Goal: Transaction & Acquisition: Download file/media

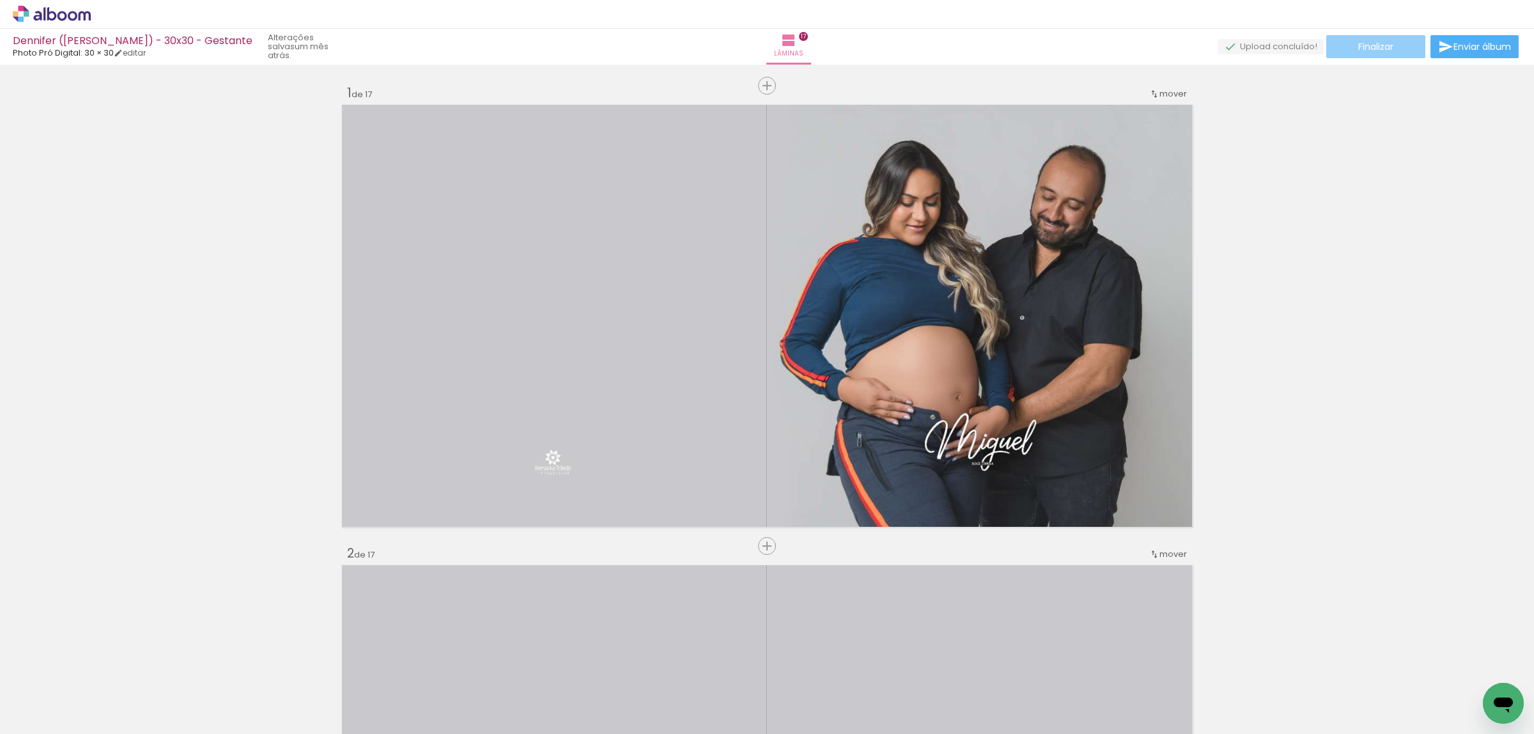
click at [1367, 42] on span "Finalizar" at bounding box center [1375, 46] width 35 height 9
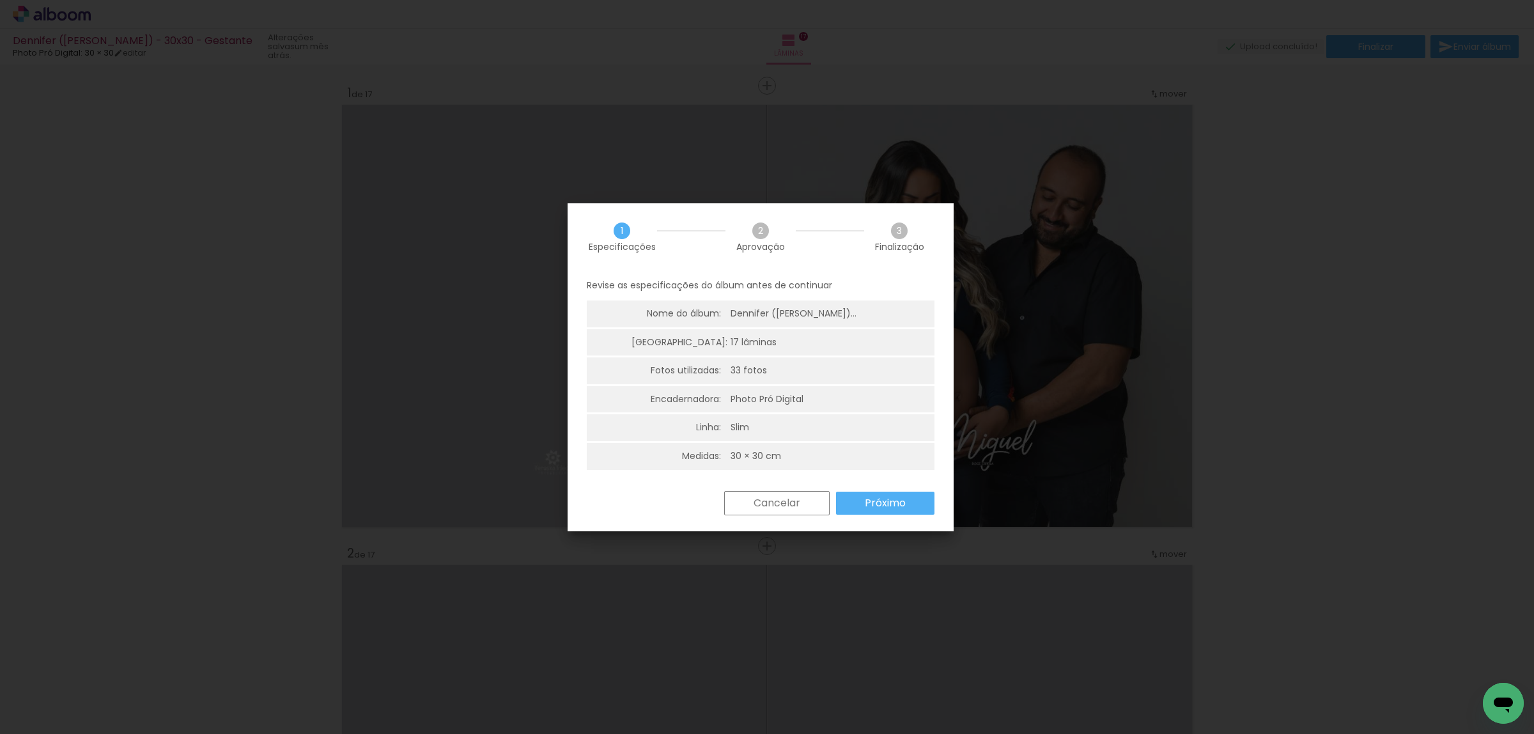
click at [0, 0] on slot "Próximo" at bounding box center [0, 0] width 0 height 0
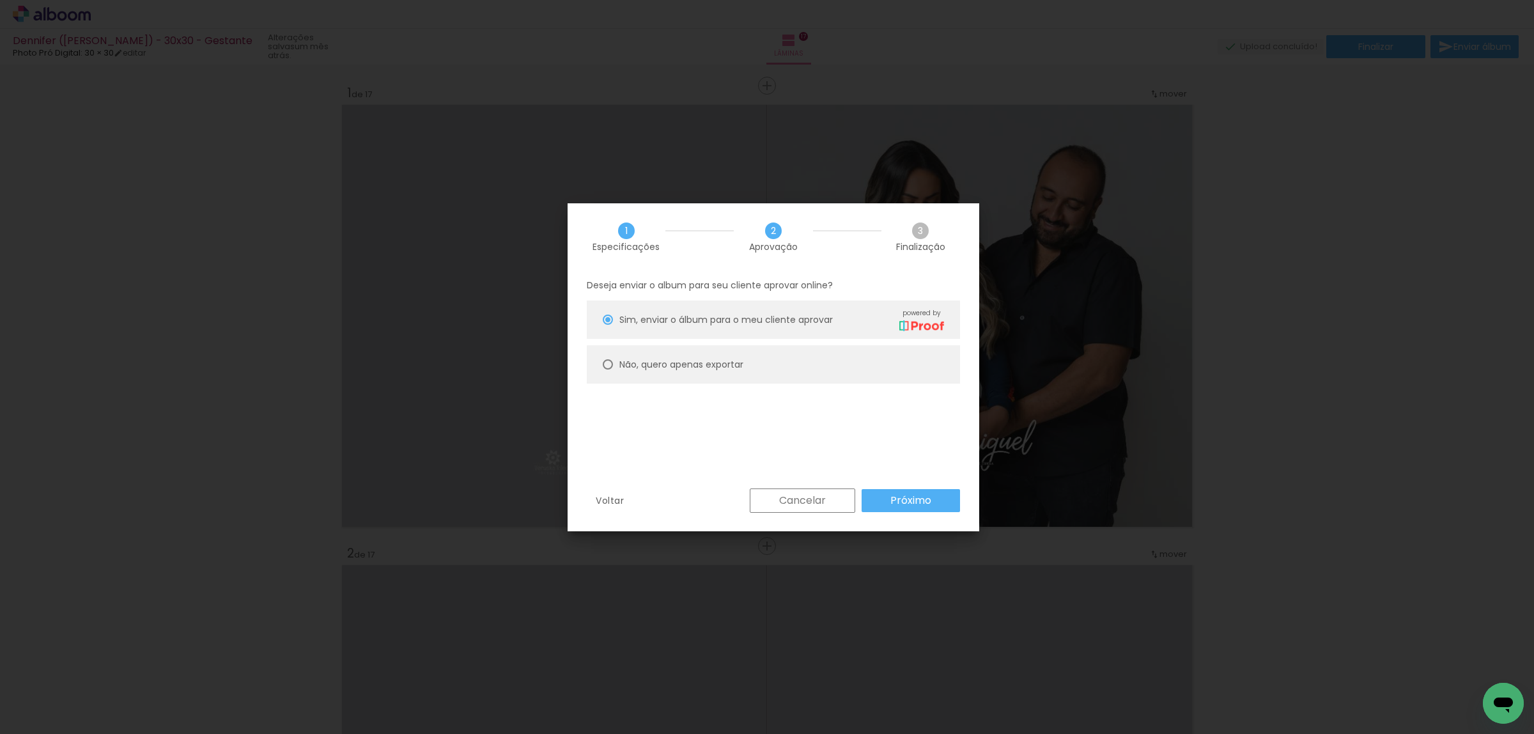
click at [769, 371] on paper-radio-button "Não, quero apenas exportar" at bounding box center [773, 364] width 373 height 38
type paper-radio-button "on"
click at [0, 0] on slot "Próximo" at bounding box center [0, 0] width 0 height 0
type input "Alta, 300 DPI"
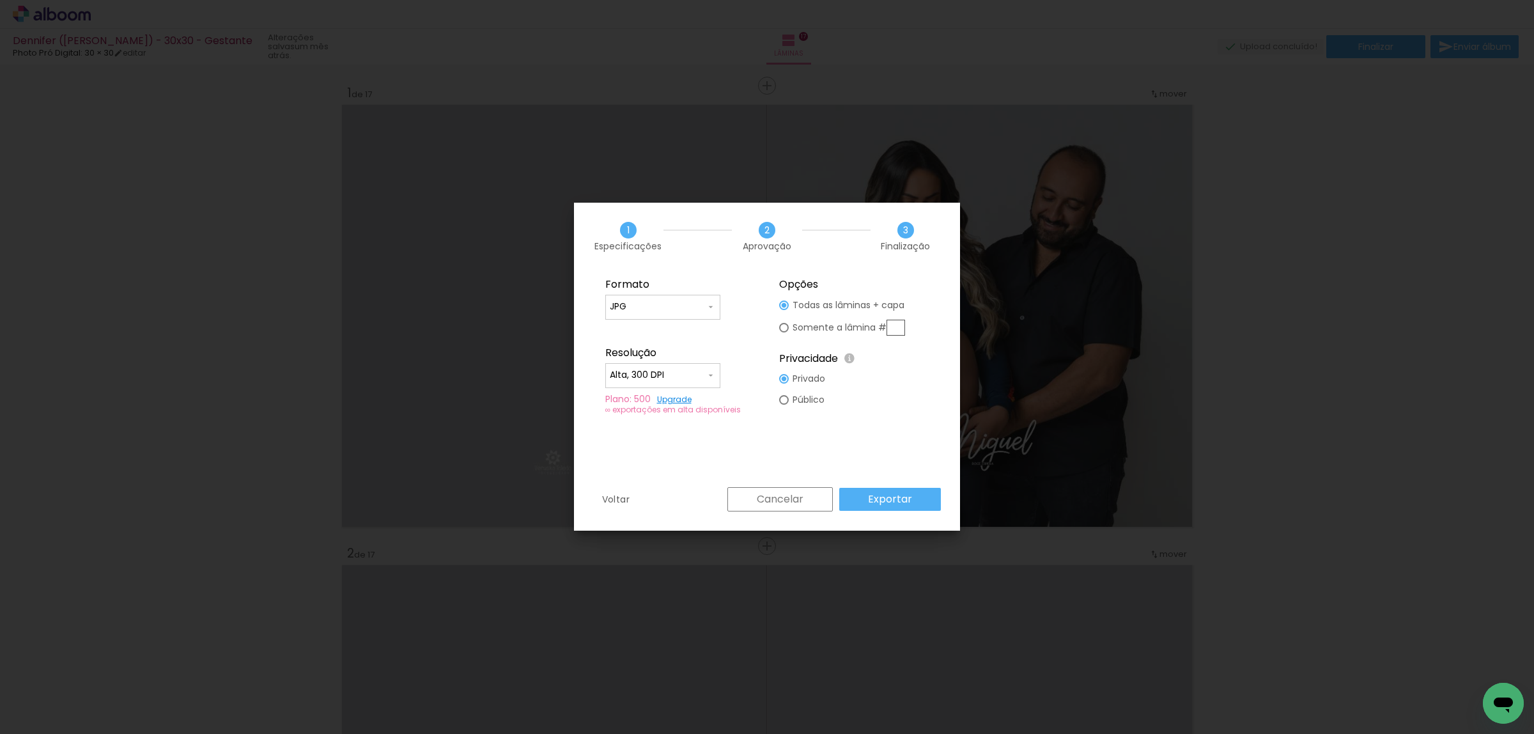
click at [0, 0] on slot "Exportar" at bounding box center [0, 0] width 0 height 0
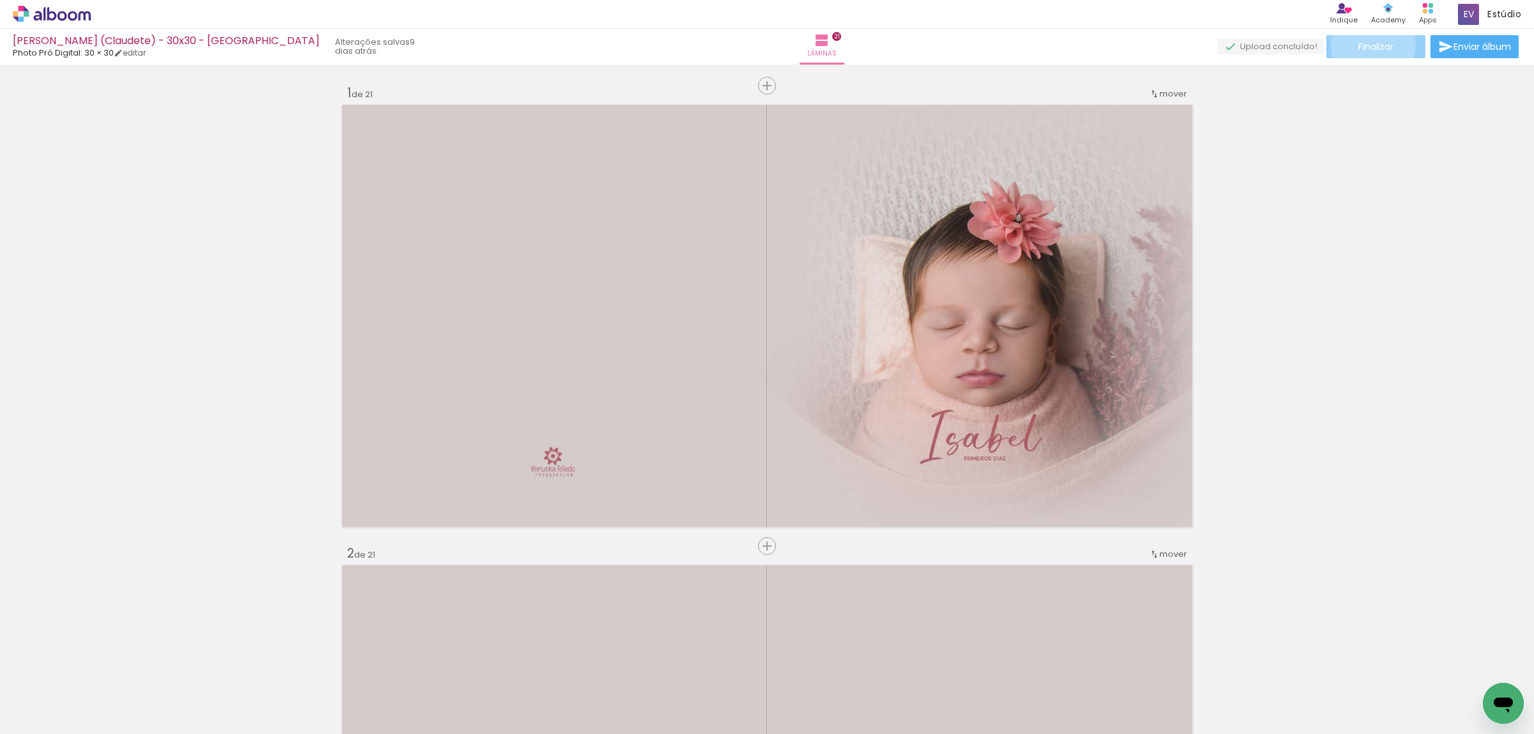
click at [1368, 45] on span "Finalizar" at bounding box center [1375, 46] width 35 height 9
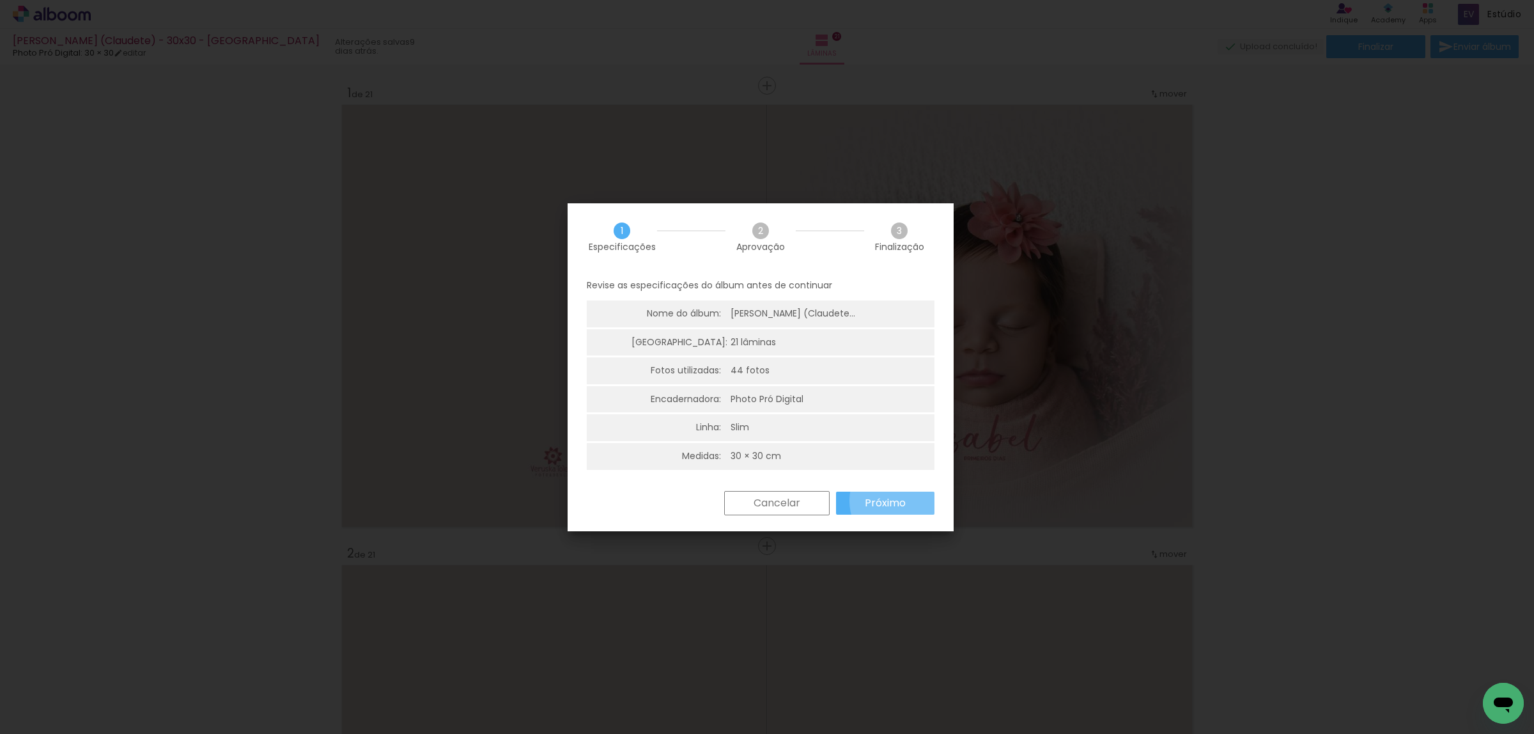
click at [0, 0] on slot "Próximo" at bounding box center [0, 0] width 0 height 0
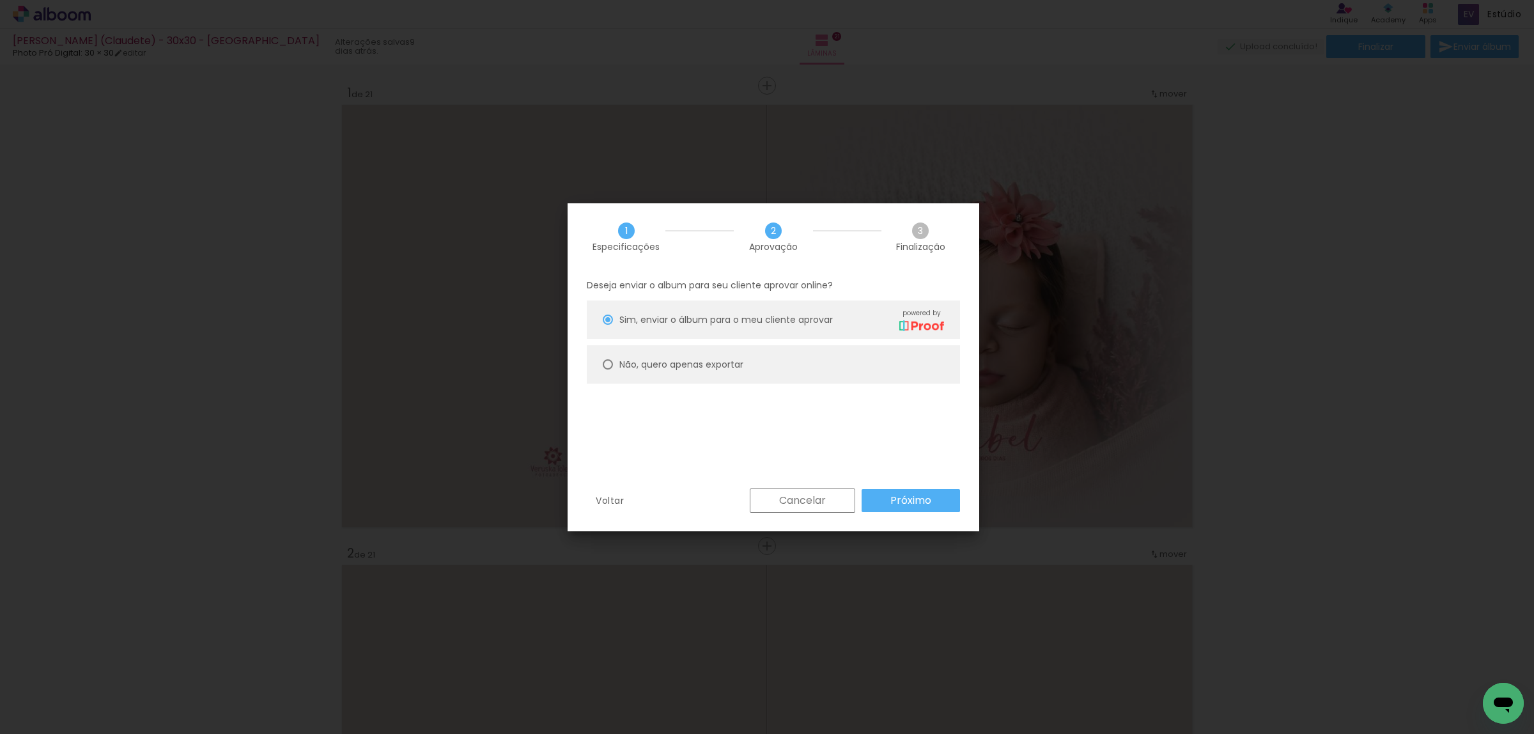
click at [753, 368] on paper-radio-button "Não, quero apenas exportar" at bounding box center [773, 364] width 373 height 38
type paper-radio-button "on"
click at [0, 0] on slot "Próximo" at bounding box center [0, 0] width 0 height 0
type input "Alta, 300 DPI"
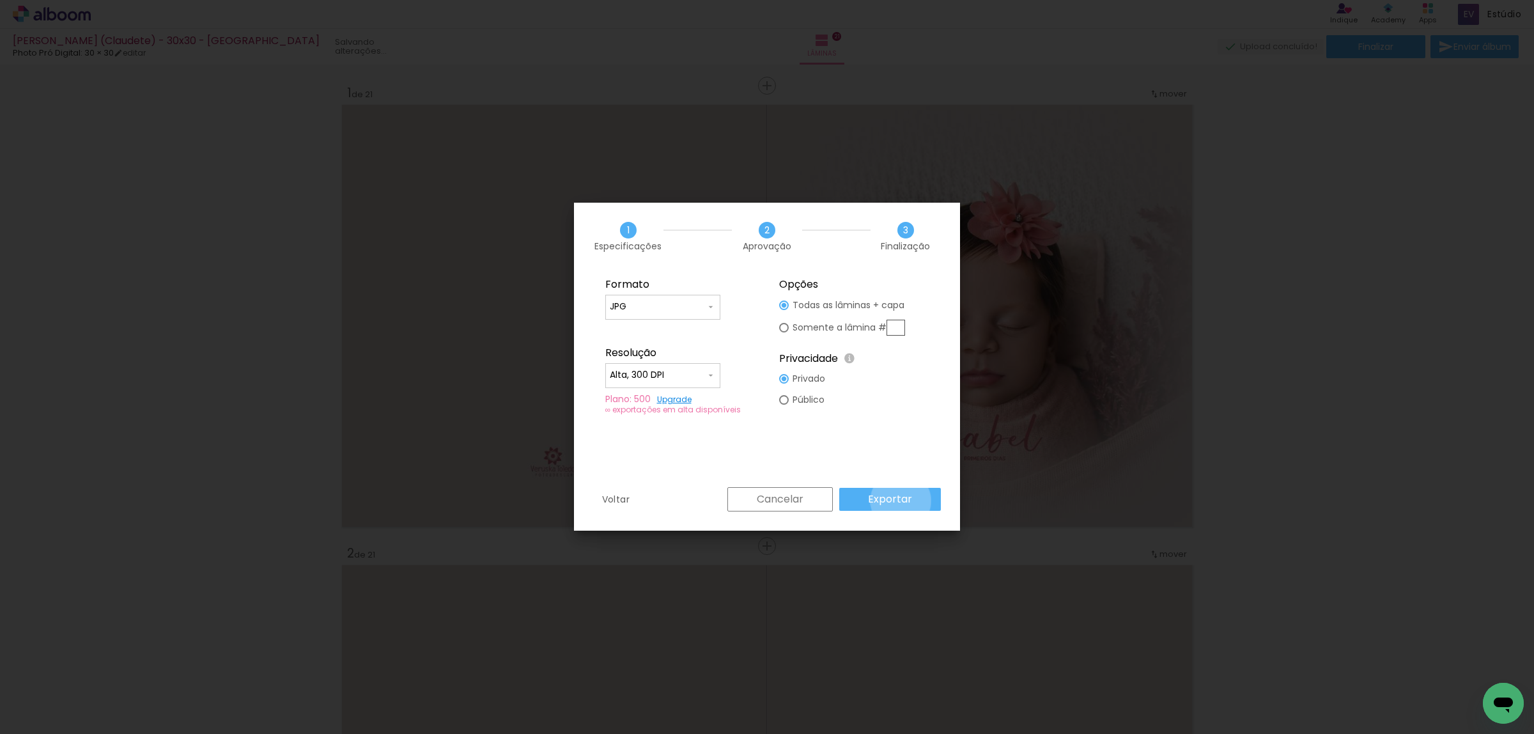
click at [0, 0] on slot "Exportar" at bounding box center [0, 0] width 0 height 0
click at [881, 504] on div "Cancelar Exportar" at bounding box center [831, 499] width 220 height 24
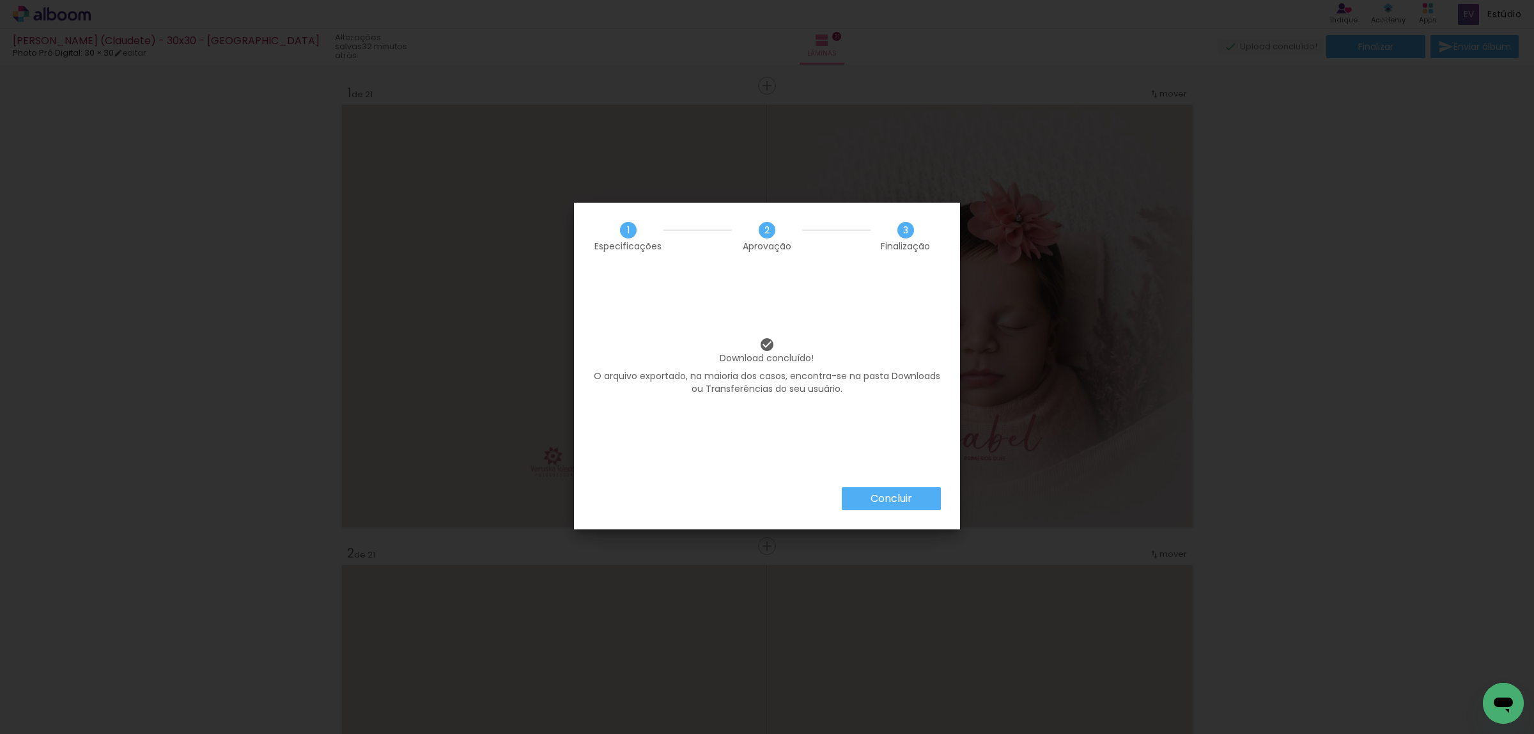
click at [0, 0] on slot "Concluir" at bounding box center [0, 0] width 0 height 0
